Goal: Information Seeking & Learning: Learn about a topic

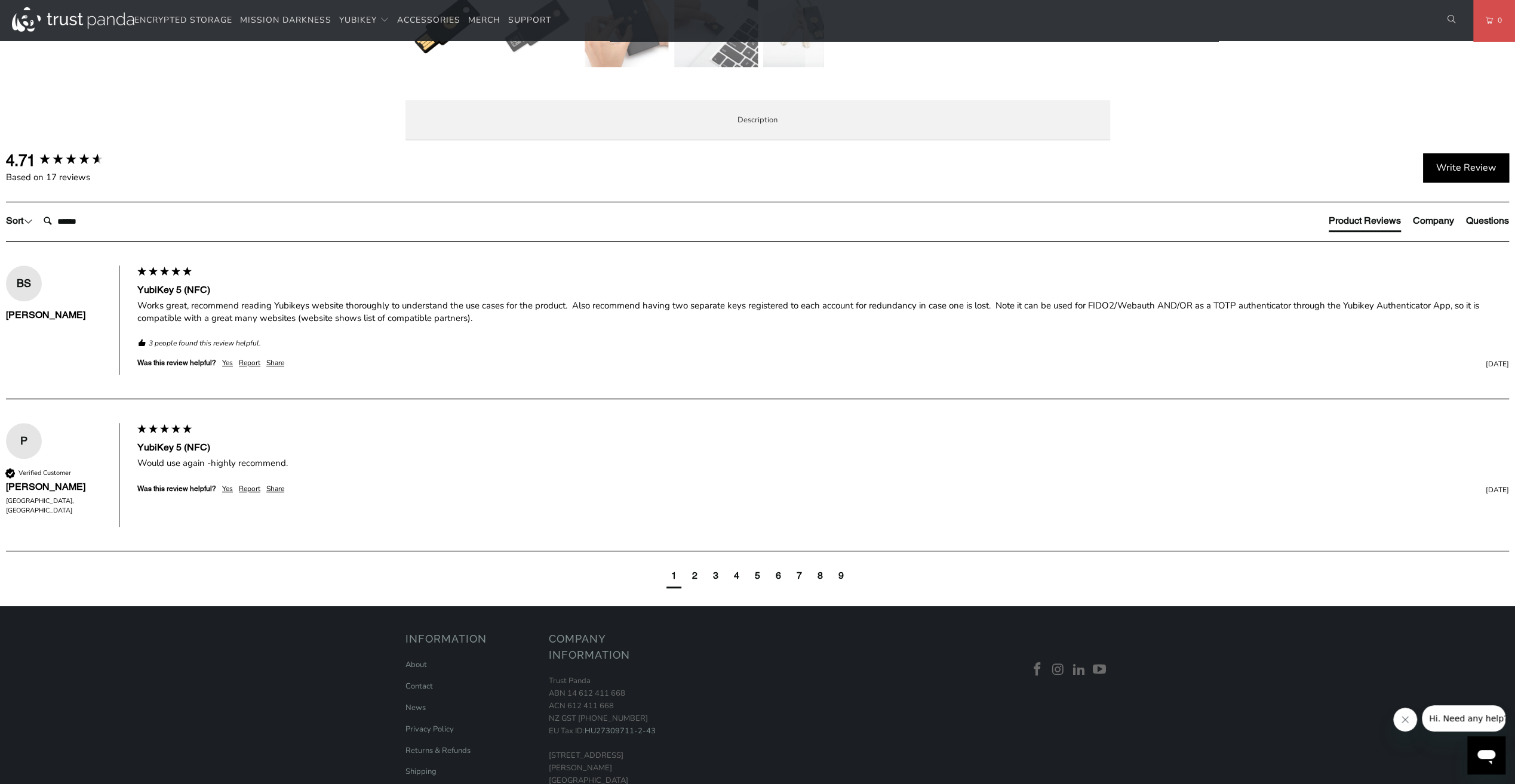
scroll to position [537, 0]
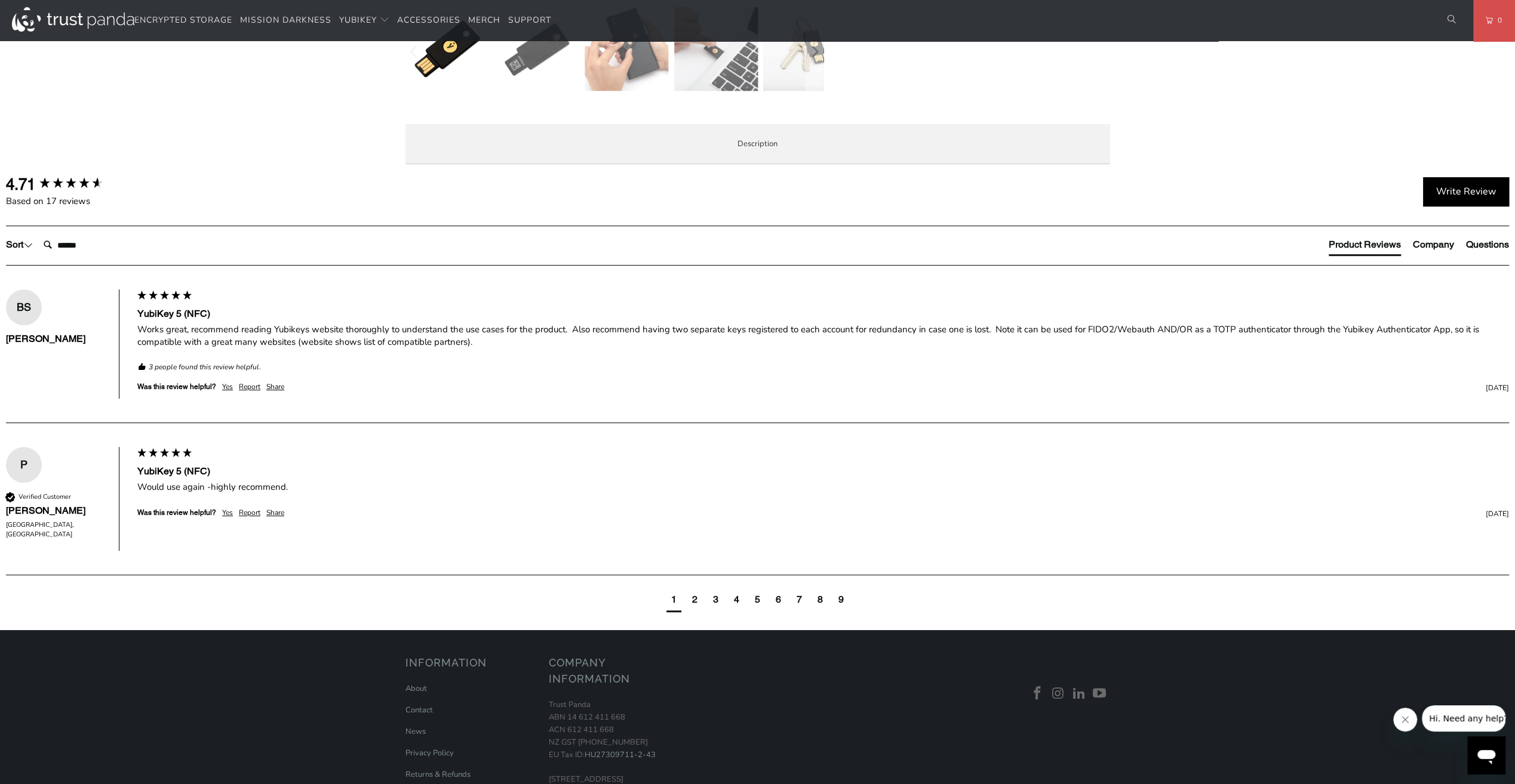
drag, startPoint x: 733, startPoint y: 218, endPoint x: 968, endPoint y: 233, distance: 235.5
click at [0, 0] on p "The YubiKey 5 NFC is the #1 security key that works with more online services a…" at bounding box center [0, 0] width 0 height 0
drag, startPoint x: 968, startPoint y: 233, endPoint x: 903, endPoint y: 290, distance: 86.5
click at [0, 0] on p "The YubiKey 5 NFC is the #1 security key that works with more online services a…" at bounding box center [0, 0] width 0 height 0
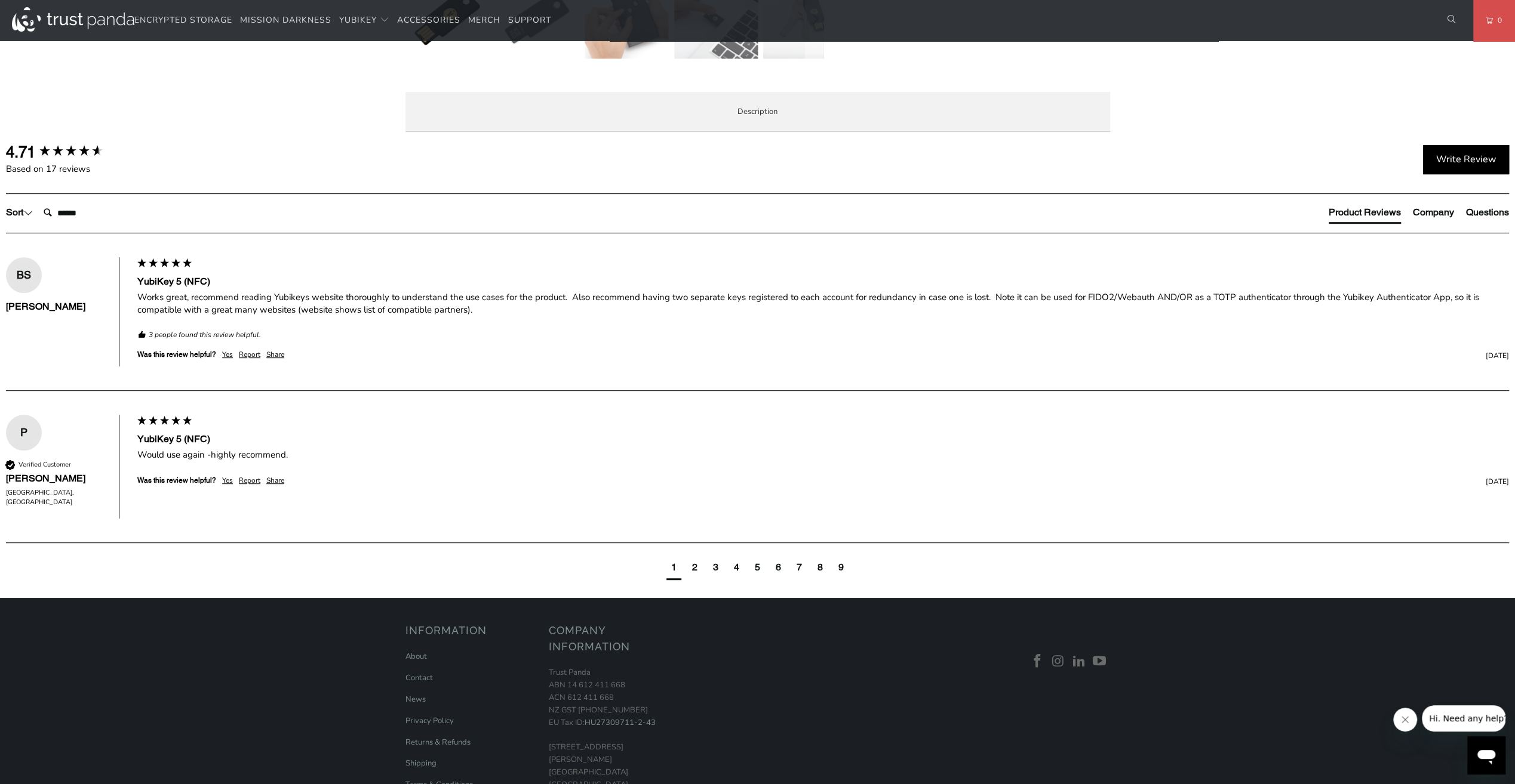
scroll to position [597, 0]
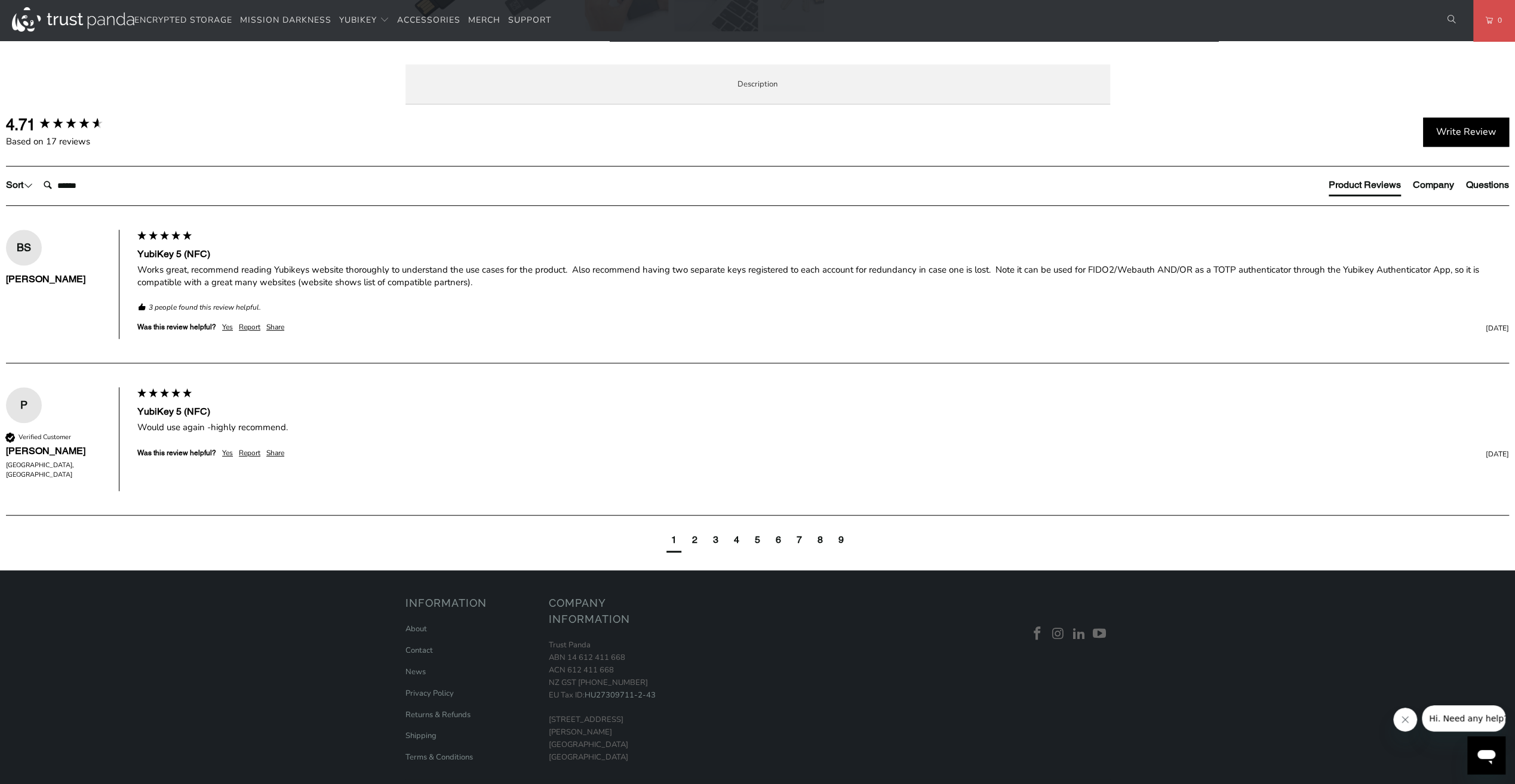
drag, startPoint x: 475, startPoint y: 279, endPoint x: 418, endPoint y: 255, distance: 61.8
click at [0, 0] on div "Overview Specifications Enterprise and Government Local Service & Support Overv…" at bounding box center [0, 0] width 0 height 0
drag, startPoint x: 418, startPoint y: 255, endPoint x: 301, endPoint y: 307, distance: 128.0
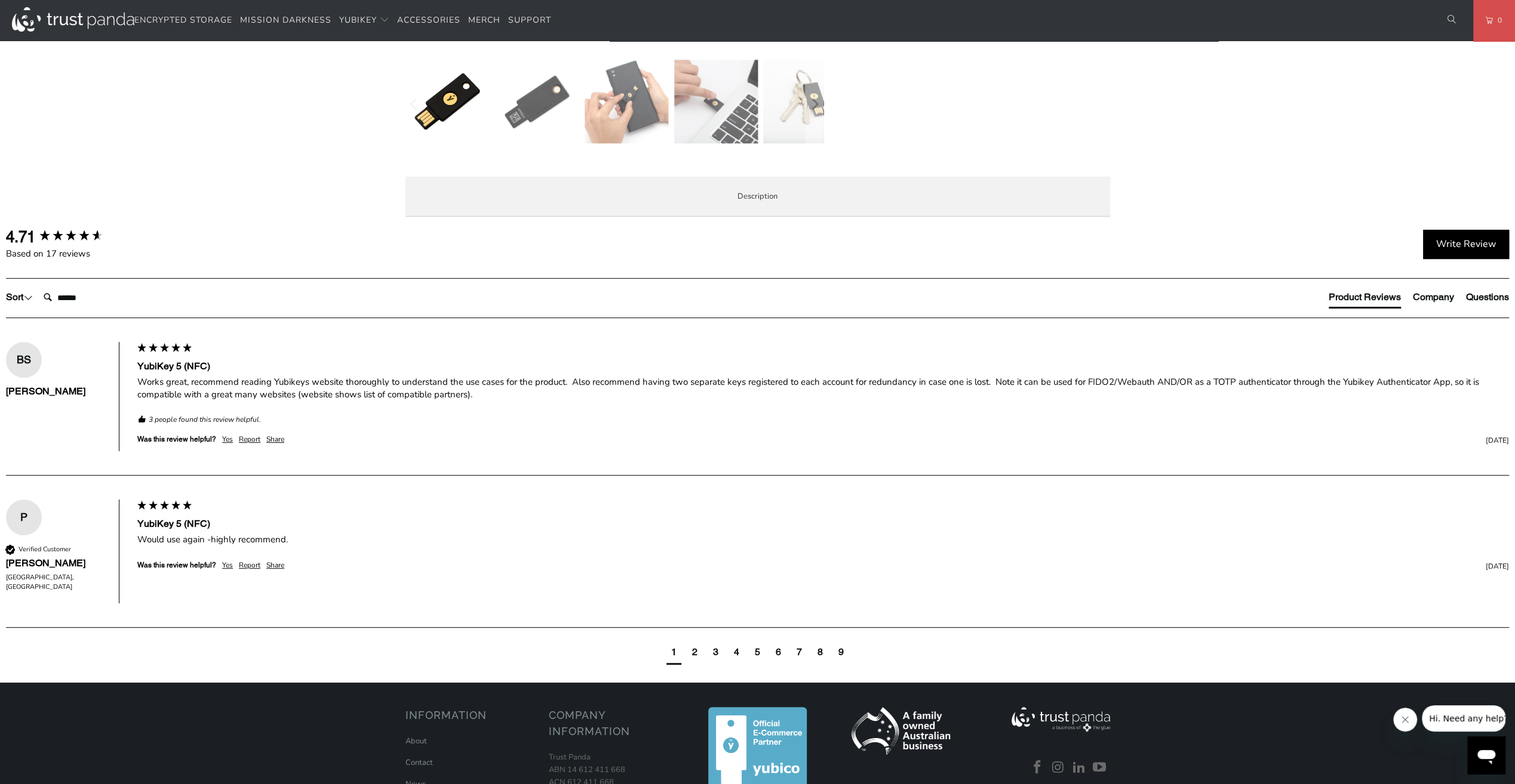
scroll to position [418, 0]
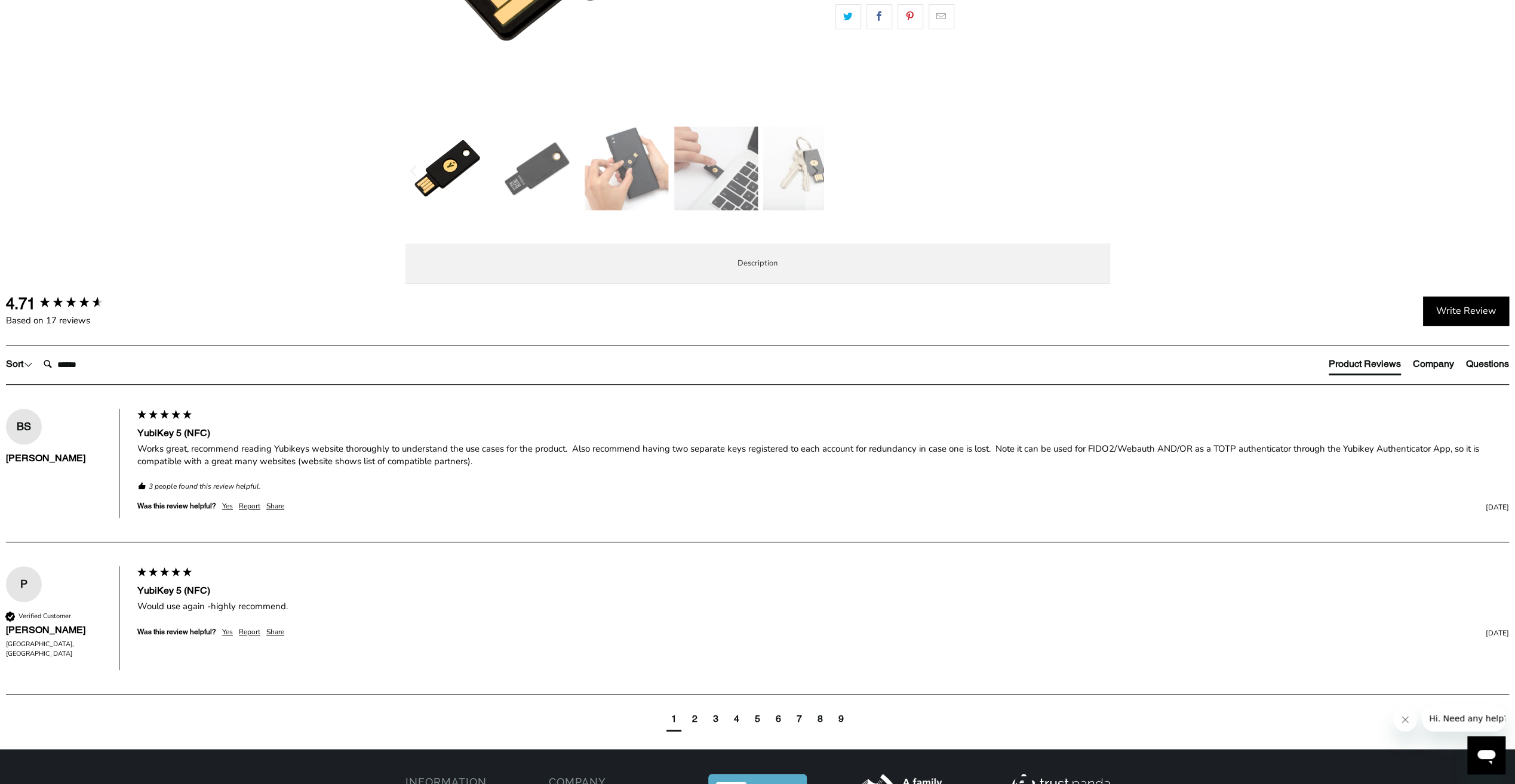
click at [531, 165] on img at bounding box center [537, 168] width 84 height 84
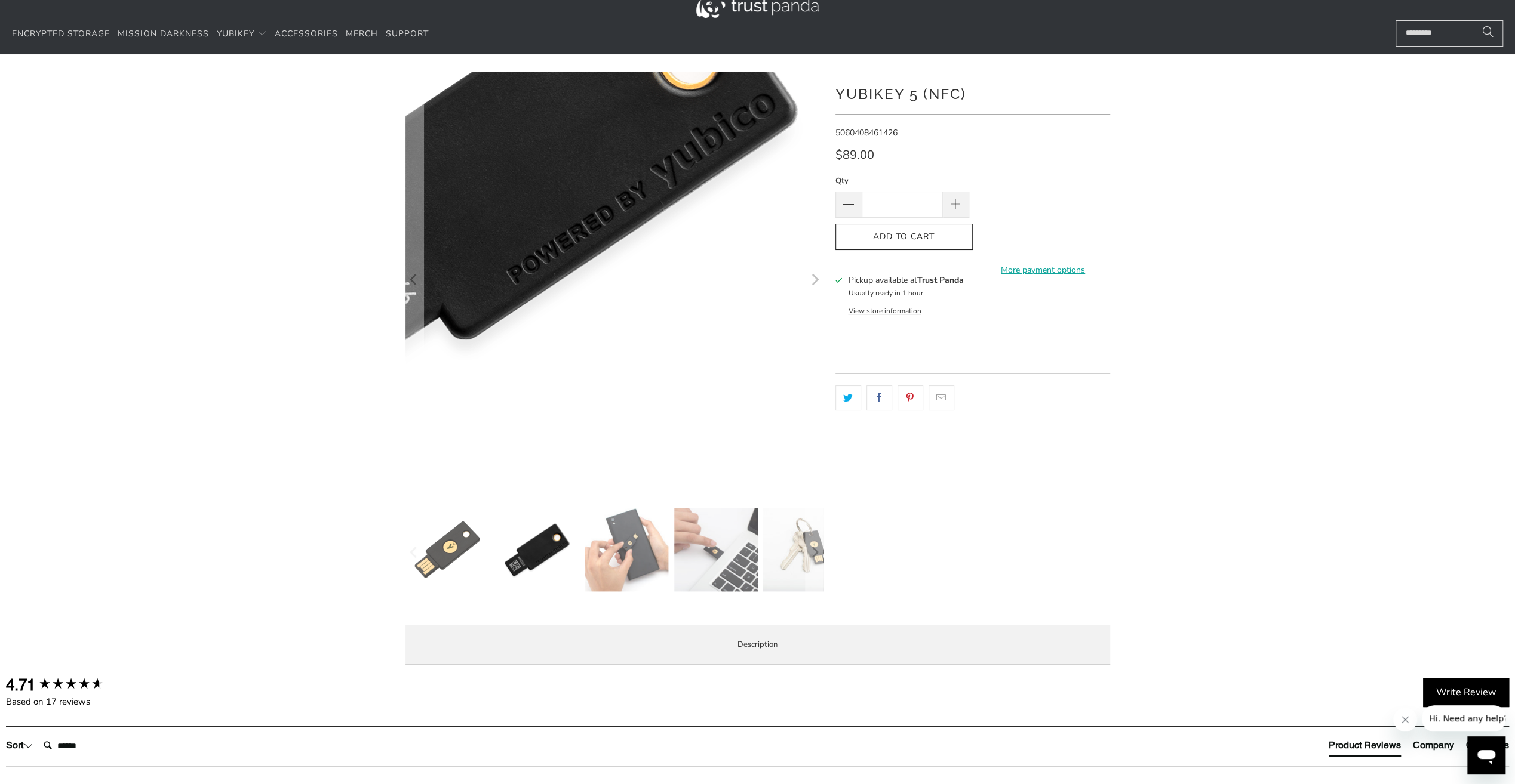
scroll to position [0, 0]
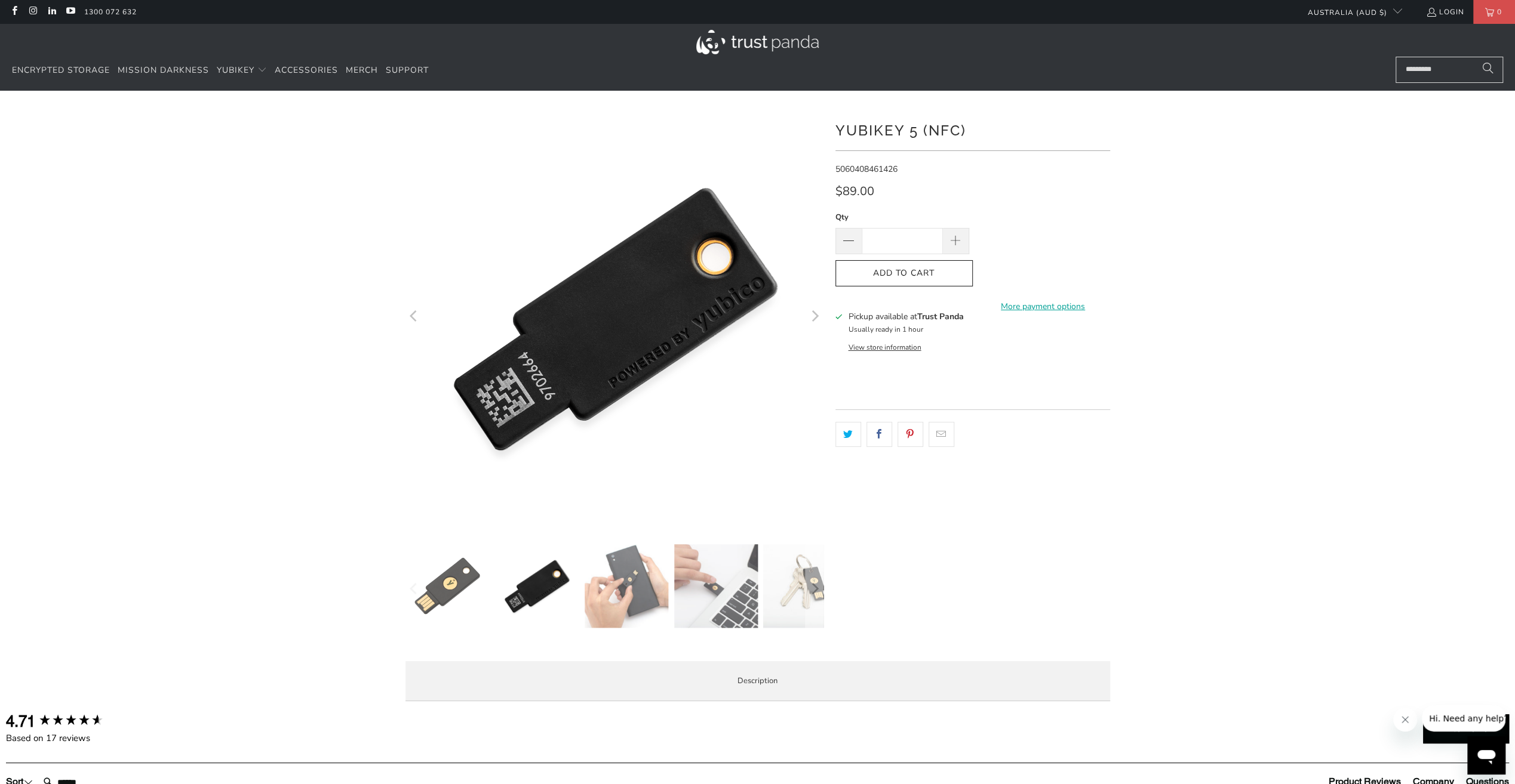
click at [813, 318] on icon "Next" at bounding box center [813, 316] width 11 height 251
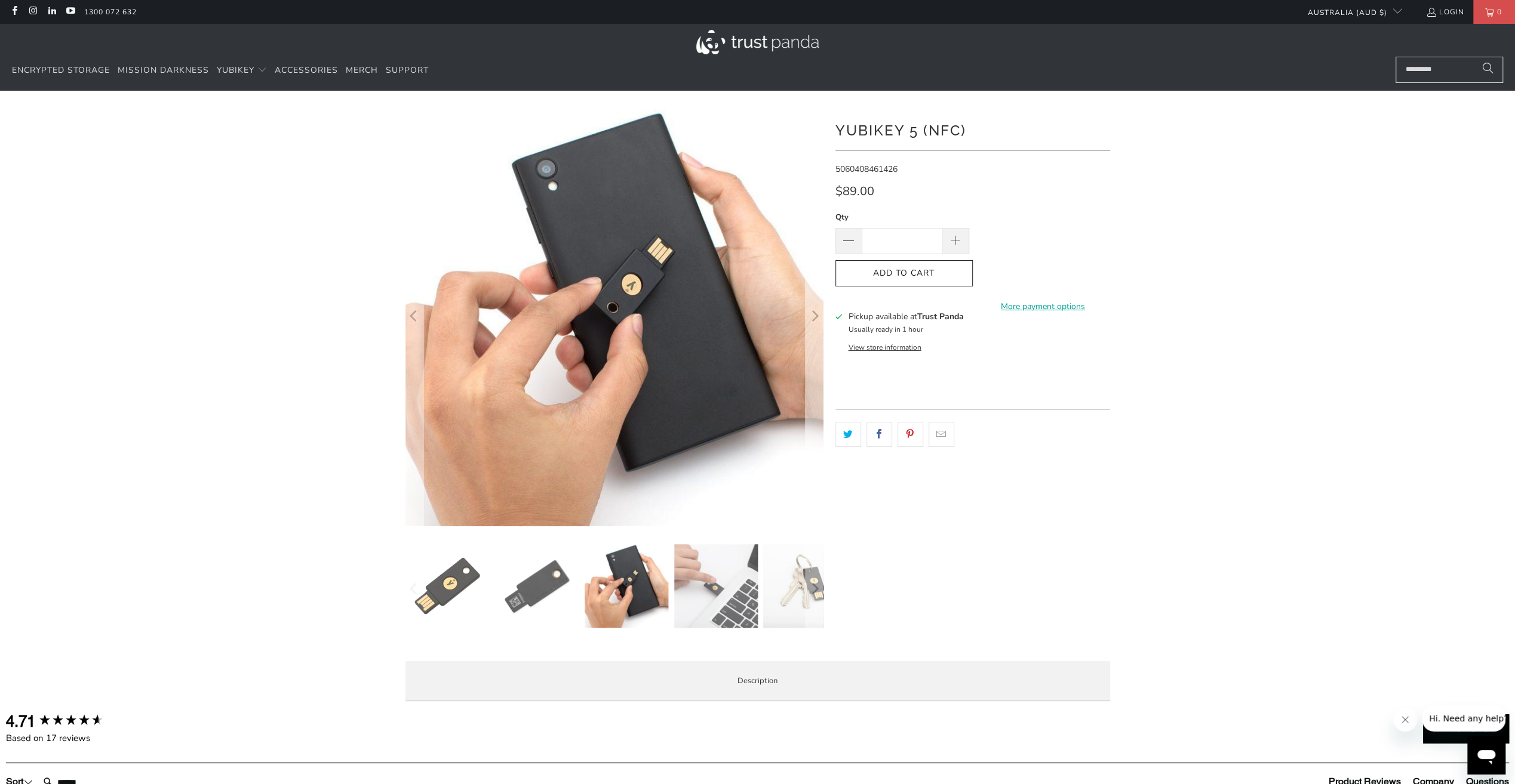
click at [813, 318] on icon "Next" at bounding box center [813, 316] width 11 height 251
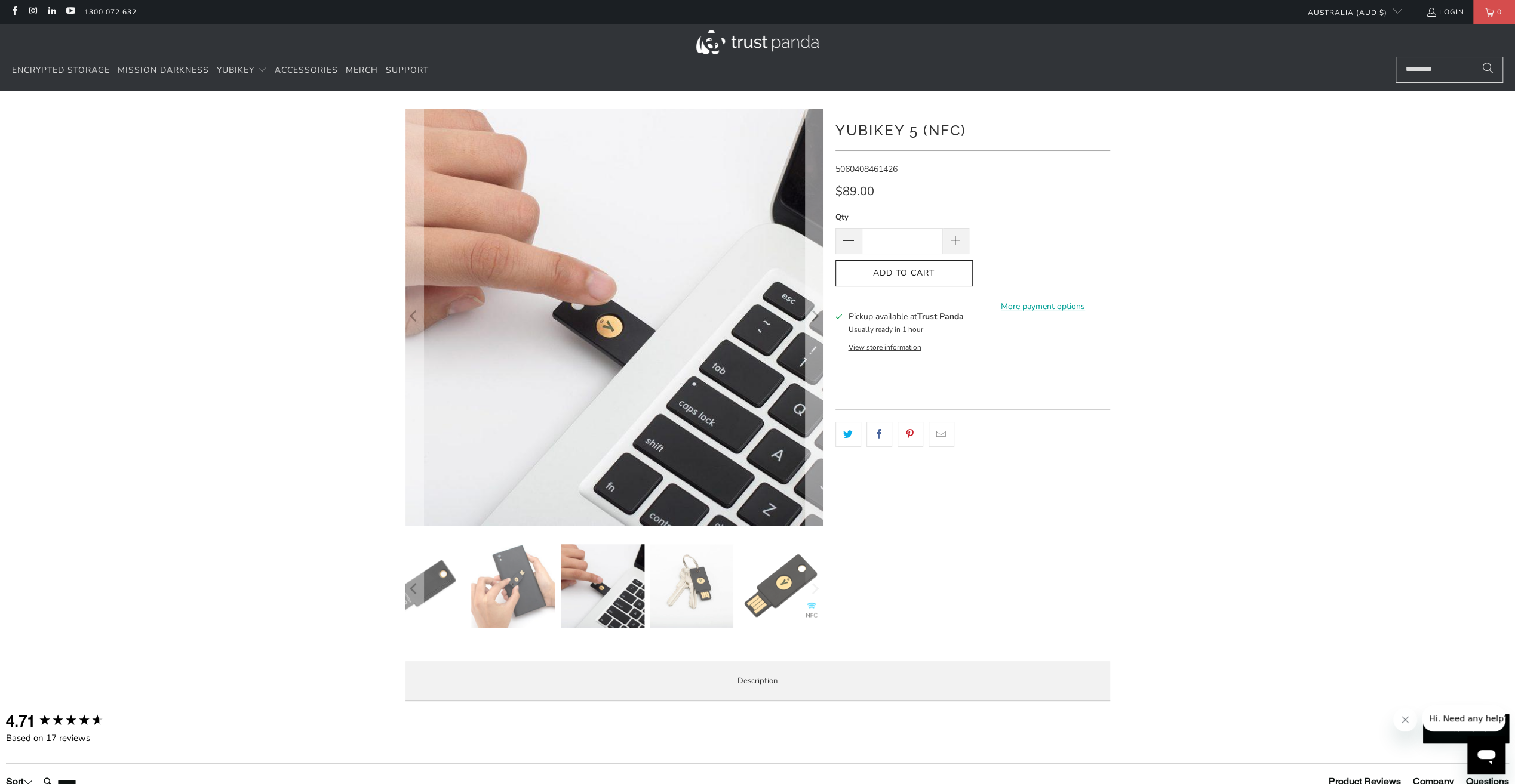
click at [813, 318] on icon "Next" at bounding box center [813, 316] width 11 height 251
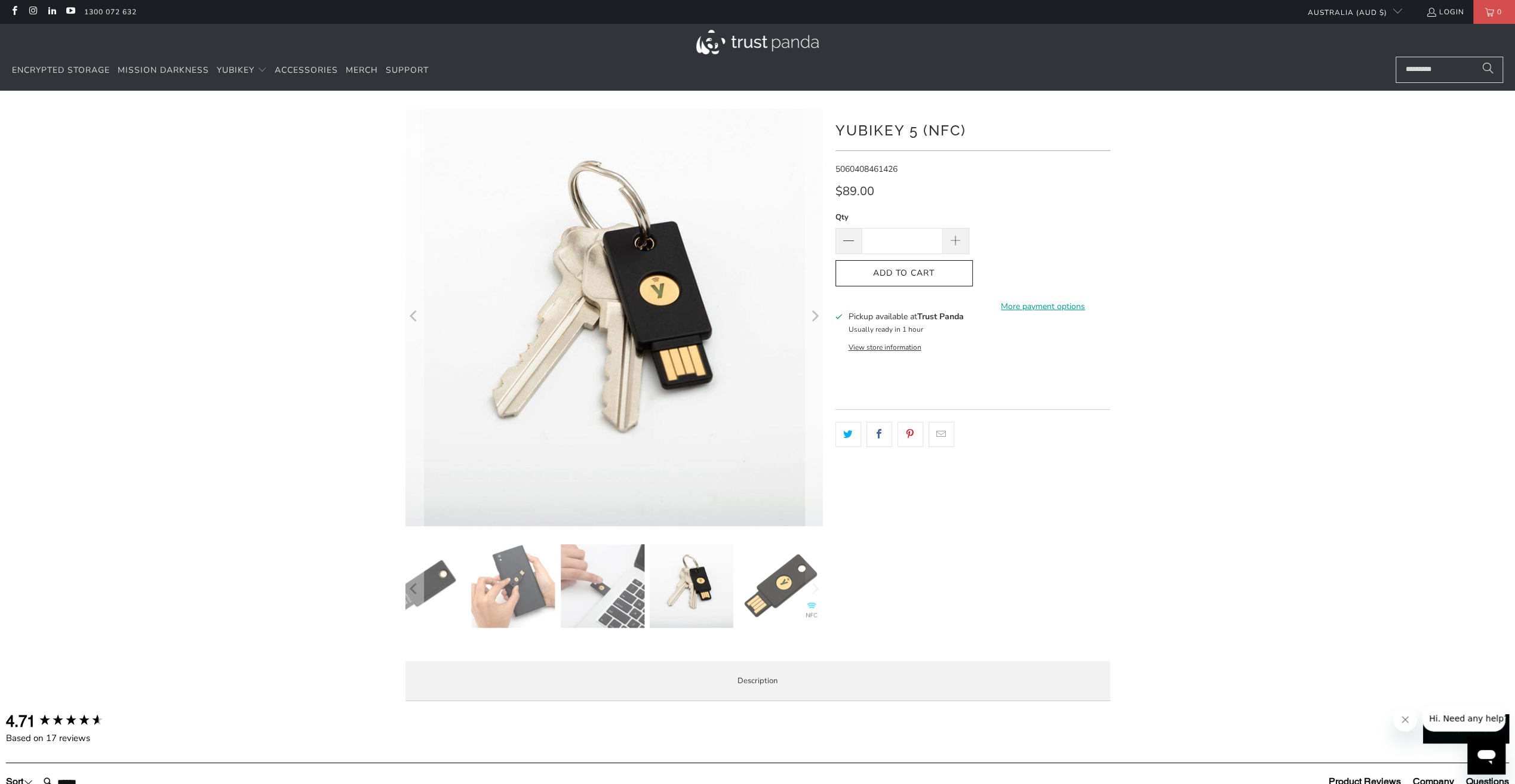
click at [813, 318] on icon "Next" at bounding box center [813, 316] width 11 height 251
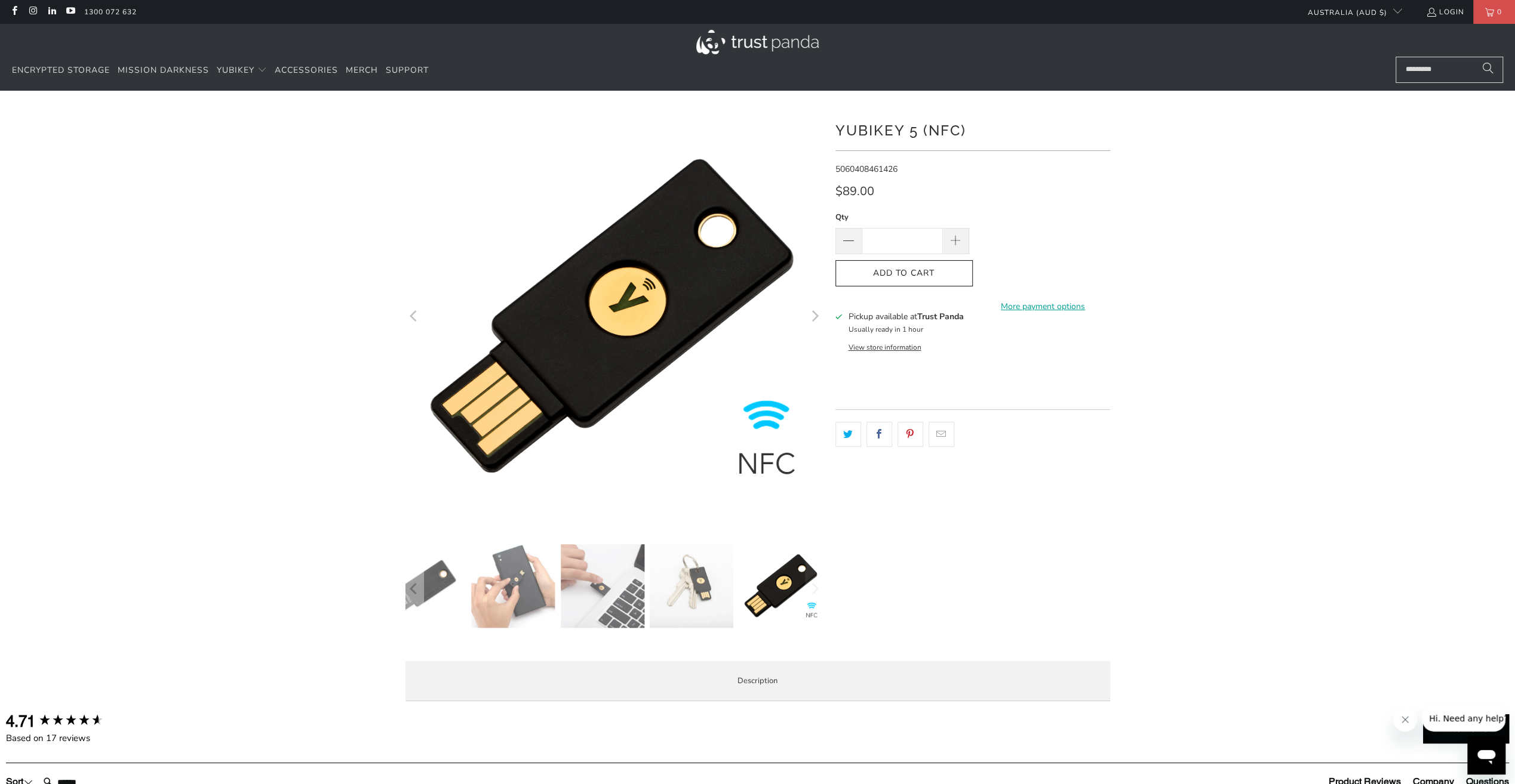
click at [813, 318] on icon "Next" at bounding box center [813, 316] width 11 height 251
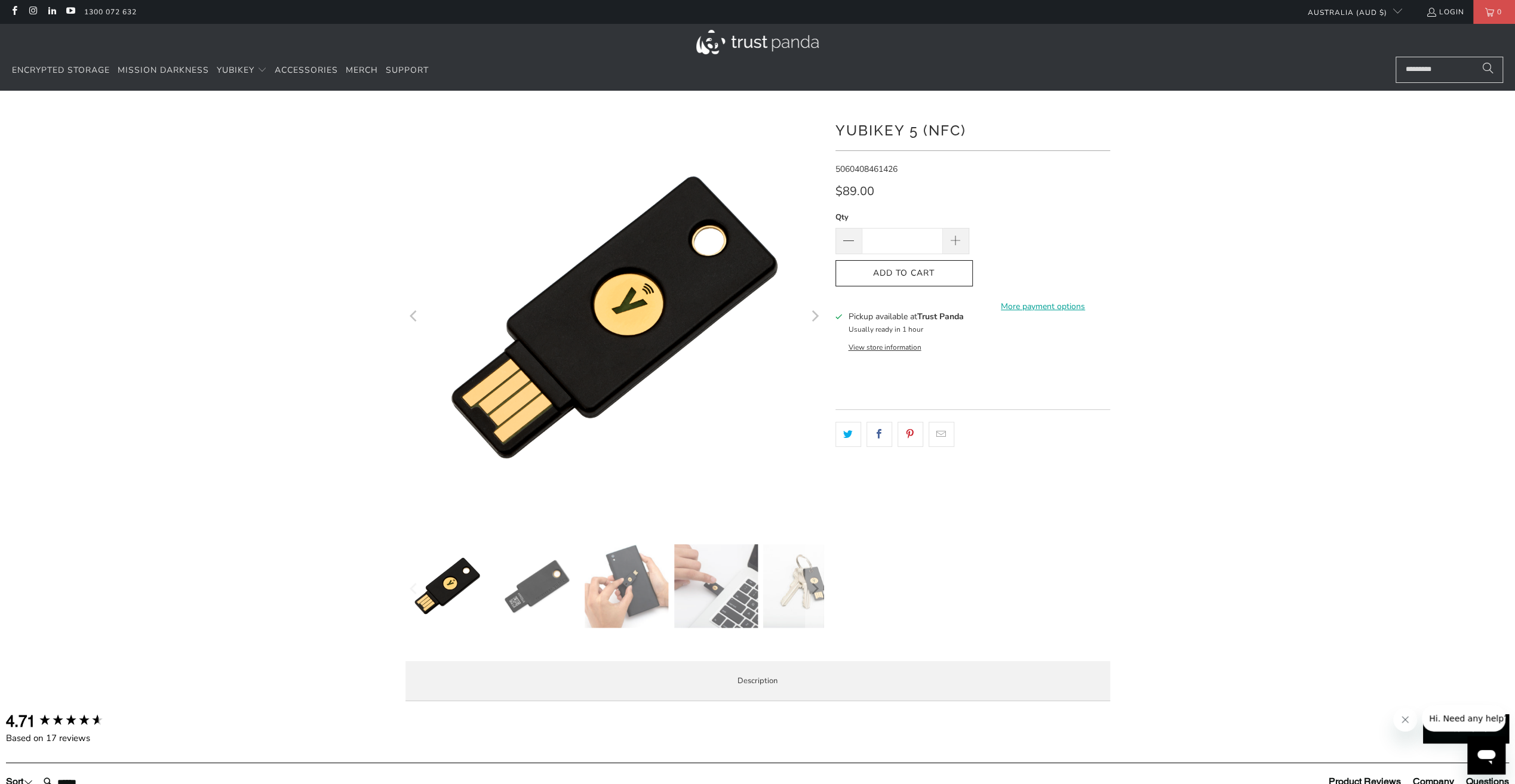
click at [172, 412] on div at bounding box center [757, 410] width 1515 height 603
drag, startPoint x: 1355, startPoint y: 366, endPoint x: 1344, endPoint y: 363, distance: 11.4
click at [1352, 366] on div at bounding box center [757, 410] width 1515 height 603
click at [287, 206] on div at bounding box center [757, 410] width 1515 height 603
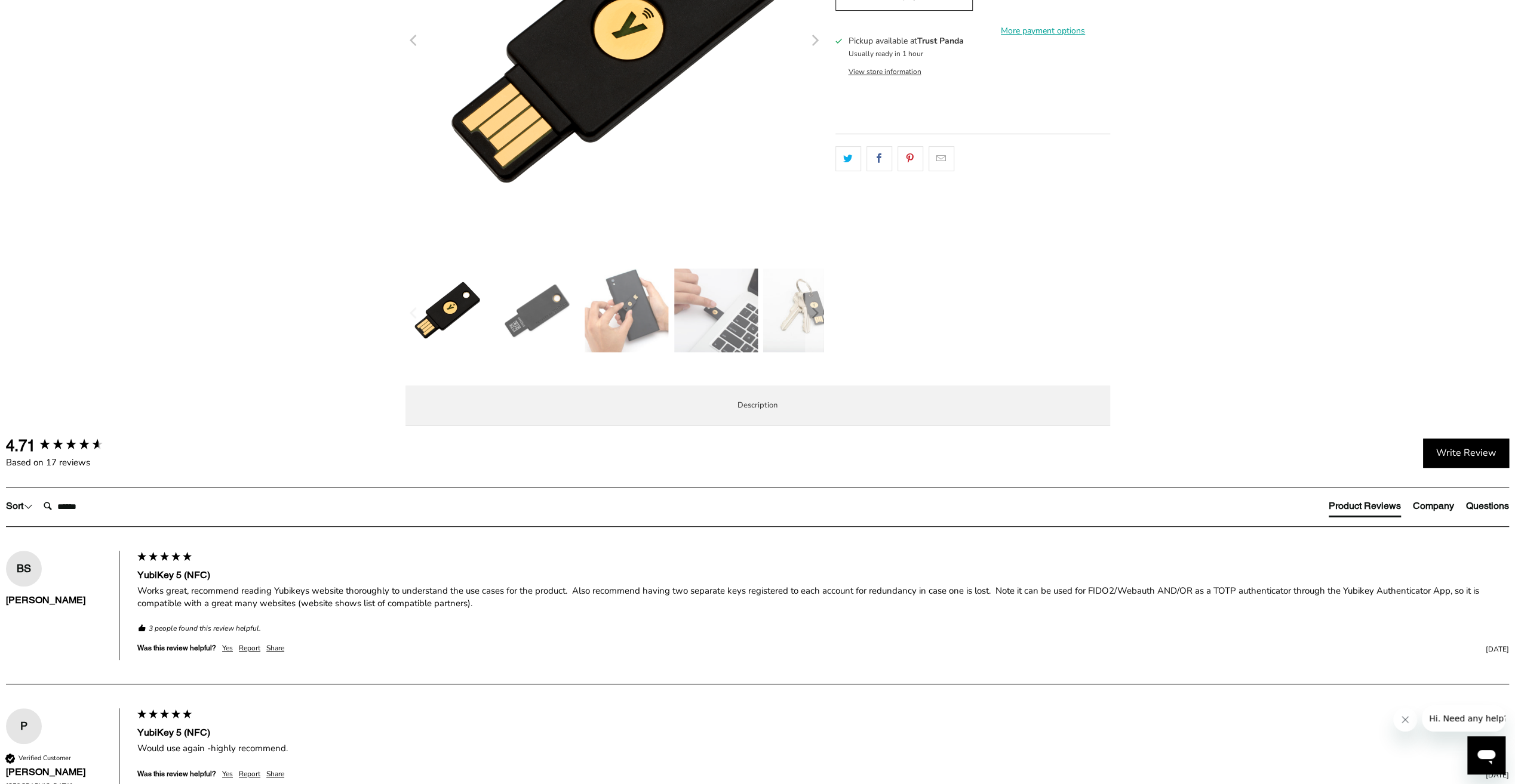
scroll to position [537, 0]
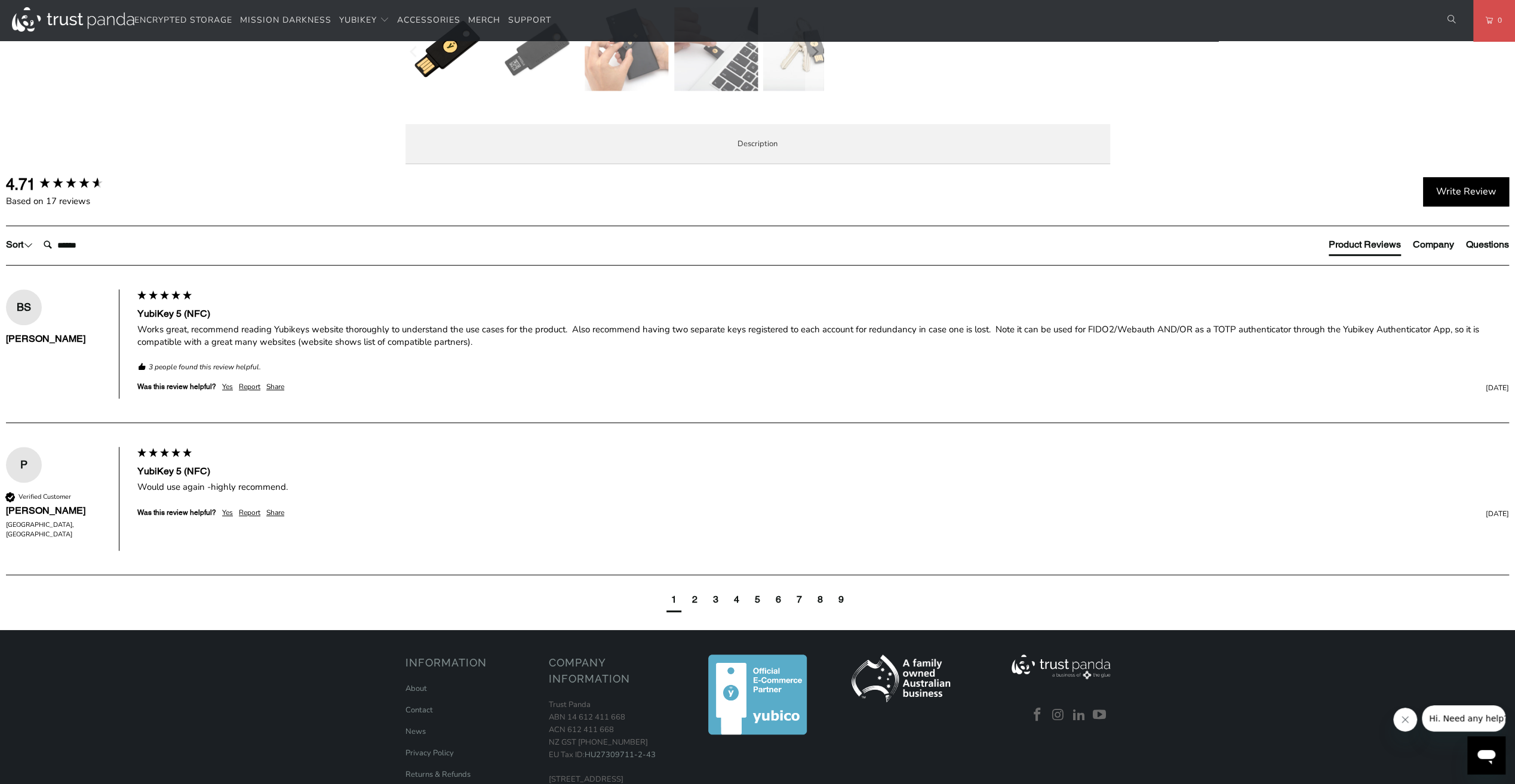
click at [0, 0] on li "Specifications" at bounding box center [0, 0] width 0 height 0
click at [0, 0] on span "Enterprise and Government" at bounding box center [0, 0] width 0 height 0
click at [0, 0] on span "Local Service & Support" at bounding box center [0, 0] width 0 height 0
click at [0, 0] on span "Overview" at bounding box center [0, 0] width 0 height 0
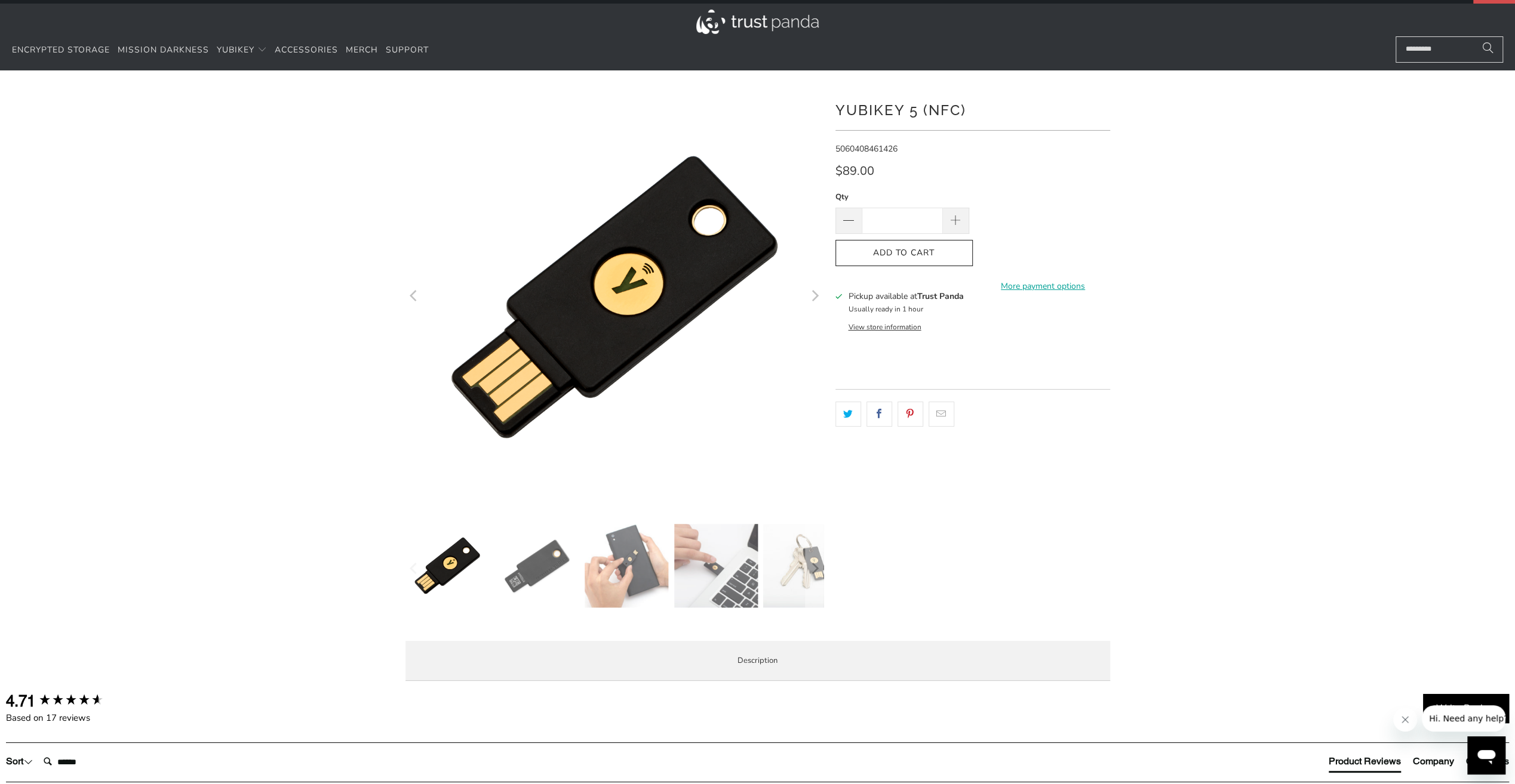
scroll to position [0, 0]
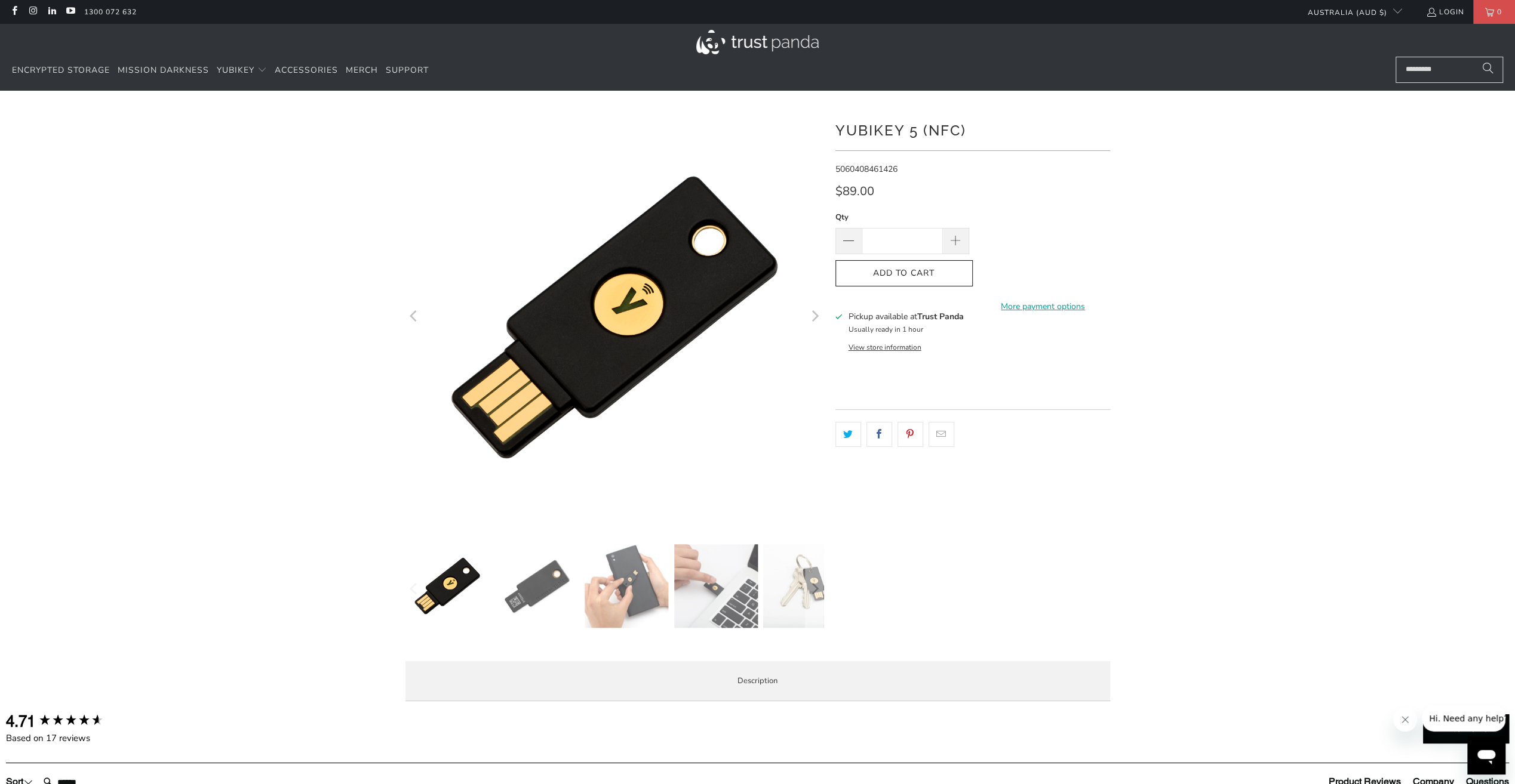
click at [1385, 234] on div at bounding box center [757, 410] width 1515 height 603
click at [1278, 169] on div at bounding box center [757, 410] width 1515 height 603
